Goal: Information Seeking & Learning: Learn about a topic

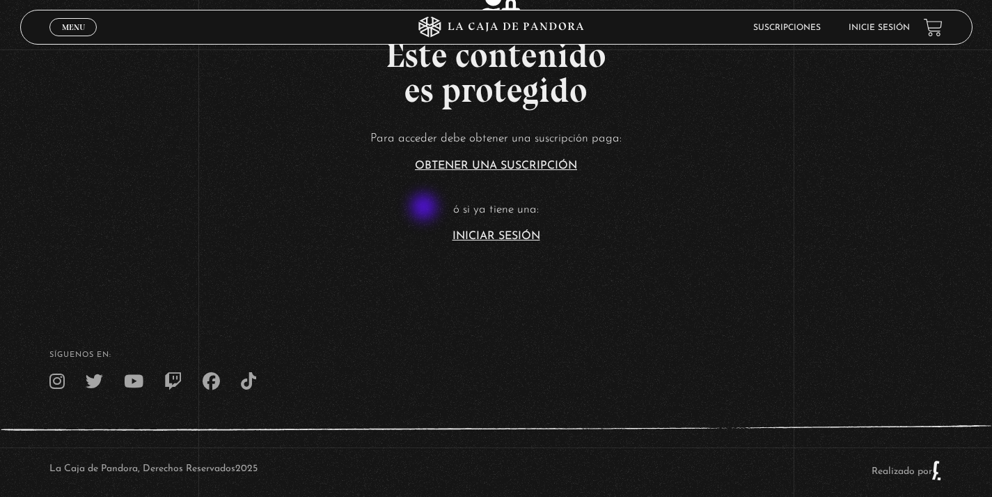
scroll to position [329, 0]
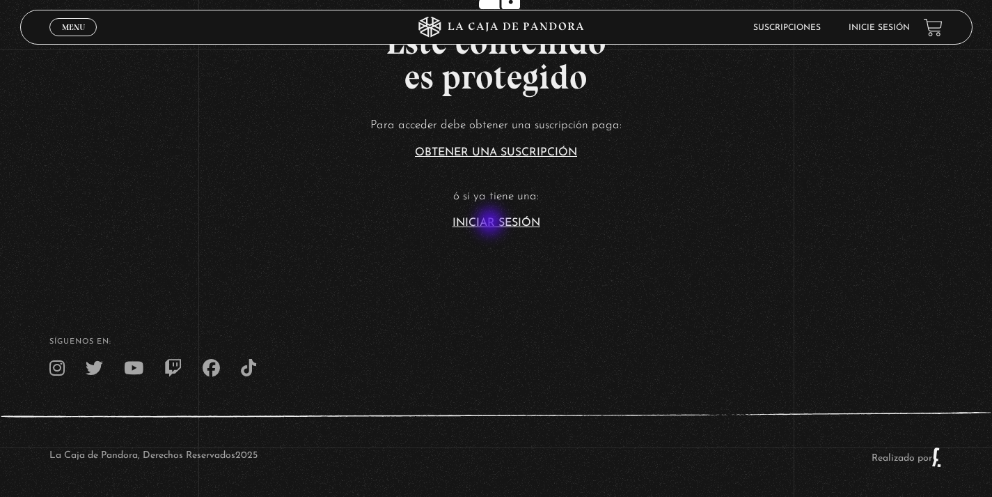
click at [492, 223] on link "Iniciar Sesión" at bounding box center [497, 222] width 88 height 11
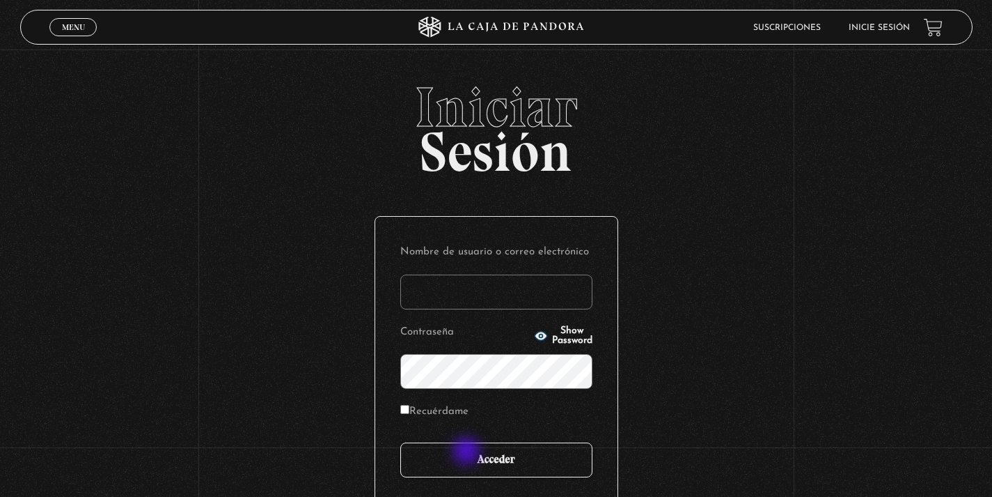
type input "kalfaromorales"
click at [468, 452] on input "Acceder" at bounding box center [496, 459] width 192 height 35
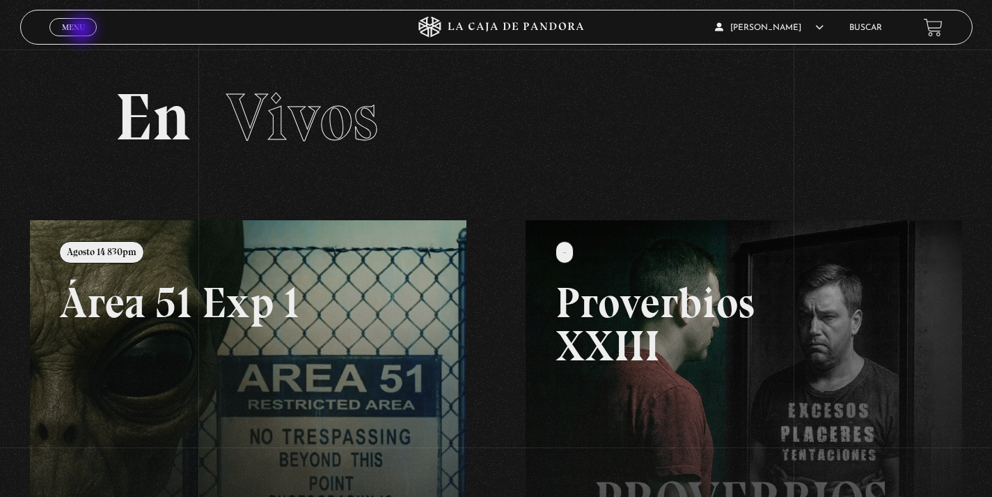
click at [83, 31] on span "Menu" at bounding box center [73, 27] width 23 height 8
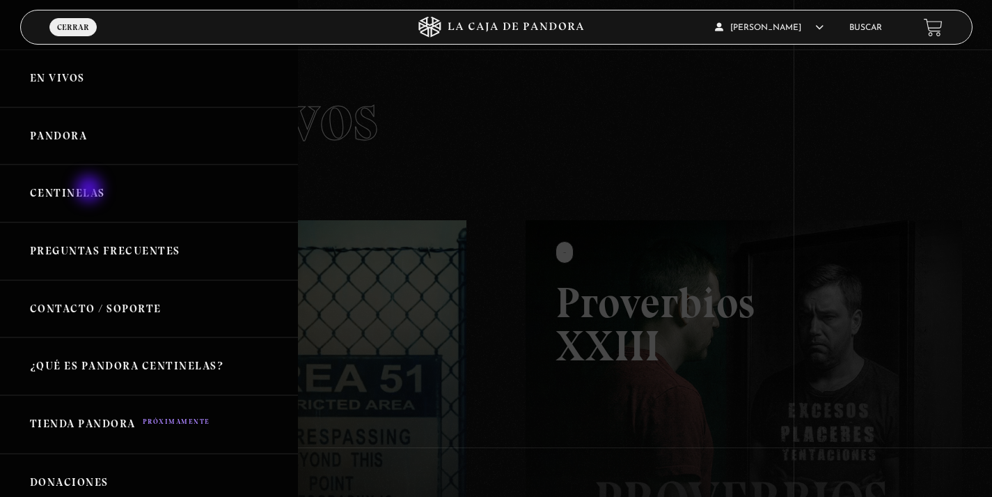
click at [88, 192] on link "Centinelas" at bounding box center [149, 193] width 298 height 58
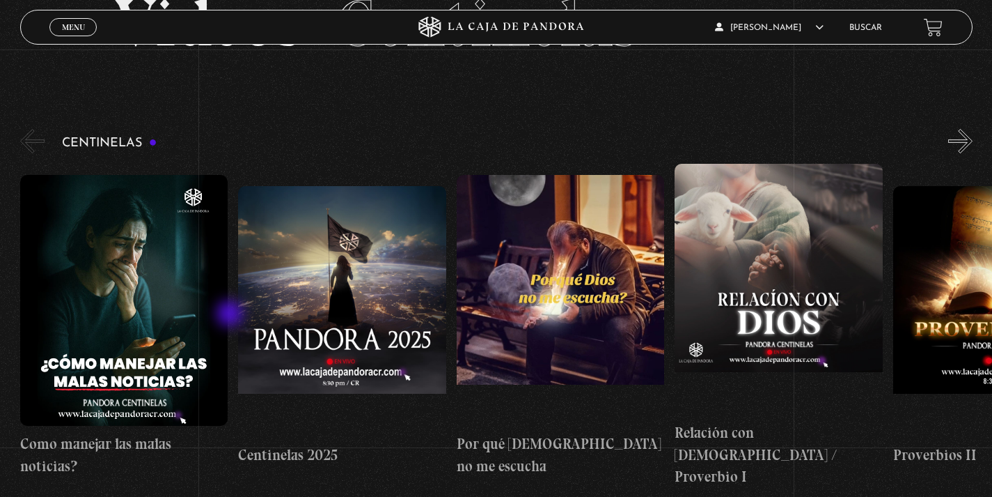
scroll to position [114, 0]
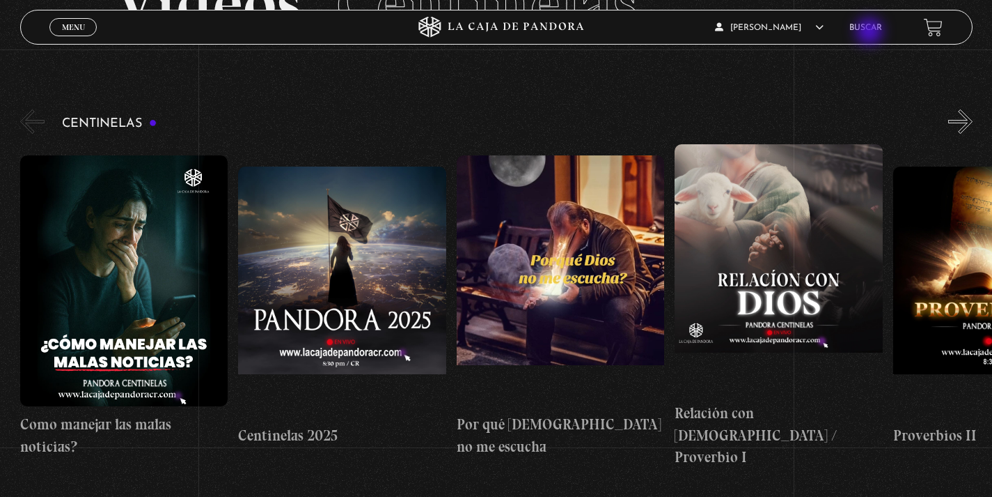
click at [871, 33] on li "Buscar" at bounding box center [866, 28] width 33 height 22
click at [870, 25] on link "Buscar" at bounding box center [866, 28] width 33 height 8
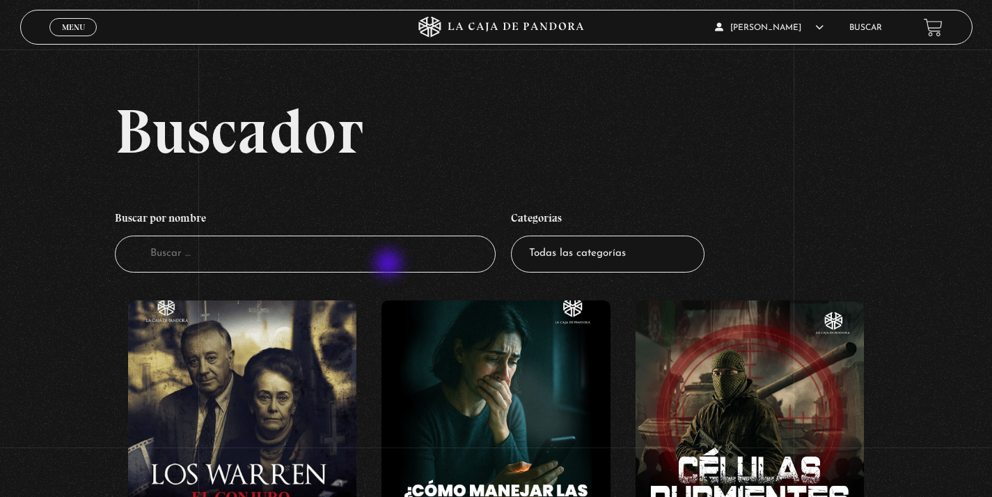
click at [390, 265] on input "Buscador" at bounding box center [305, 253] width 381 height 37
type input "el miedo"
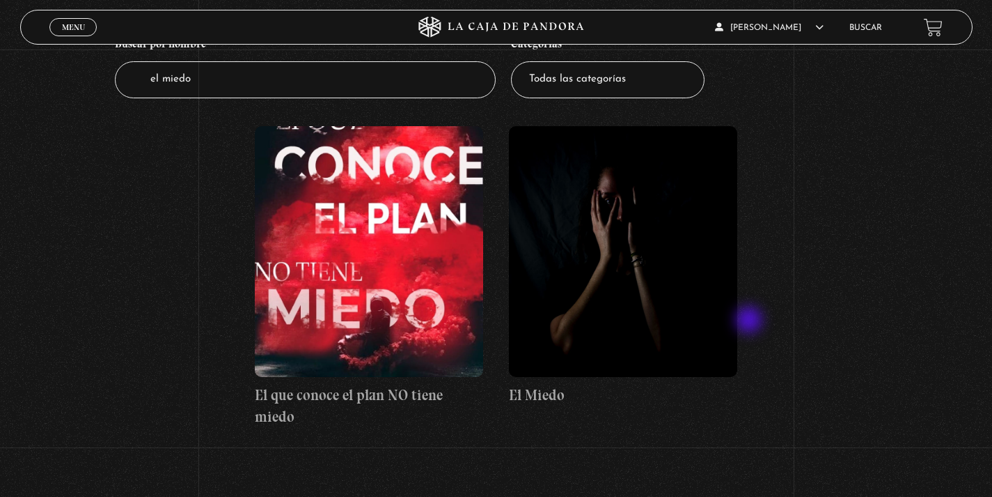
scroll to position [185, 0]
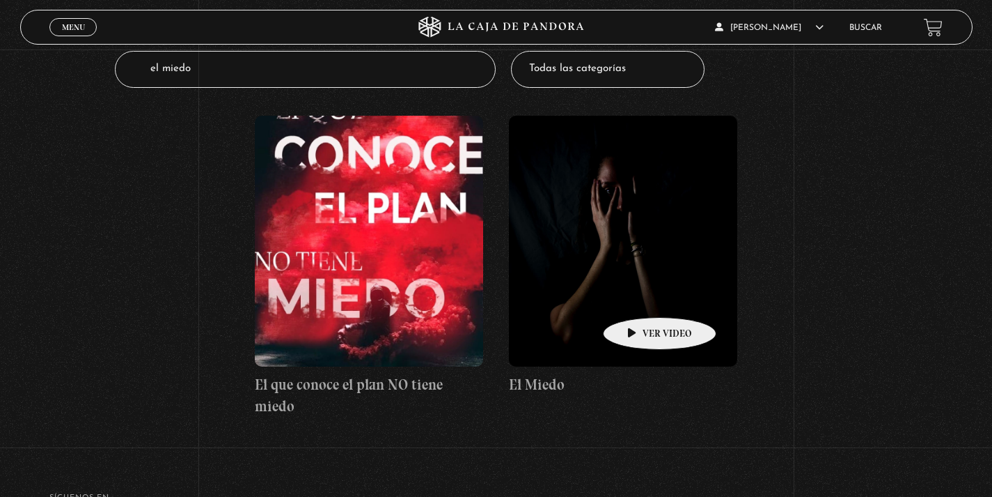
click at [638, 296] on figure at bounding box center [623, 241] width 228 height 251
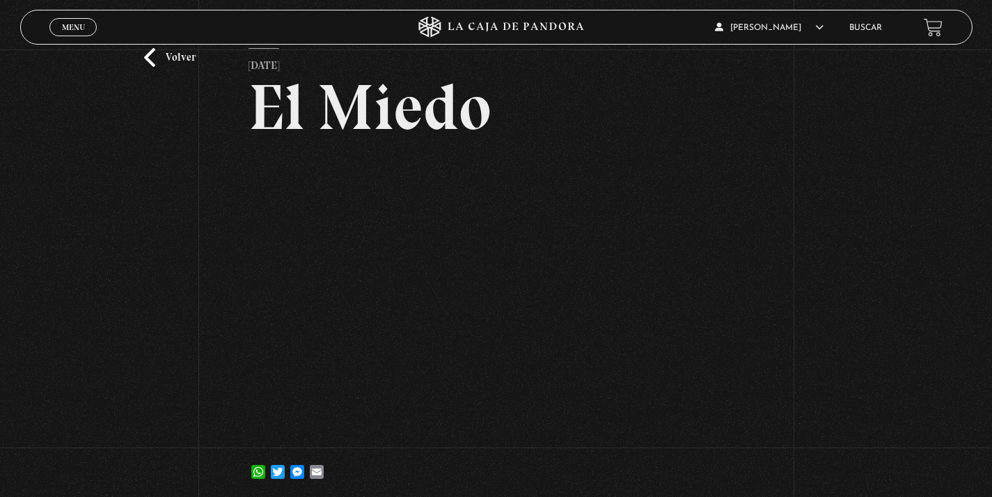
scroll to position [59, 0]
